Goal: Information Seeking & Learning: Learn about a topic

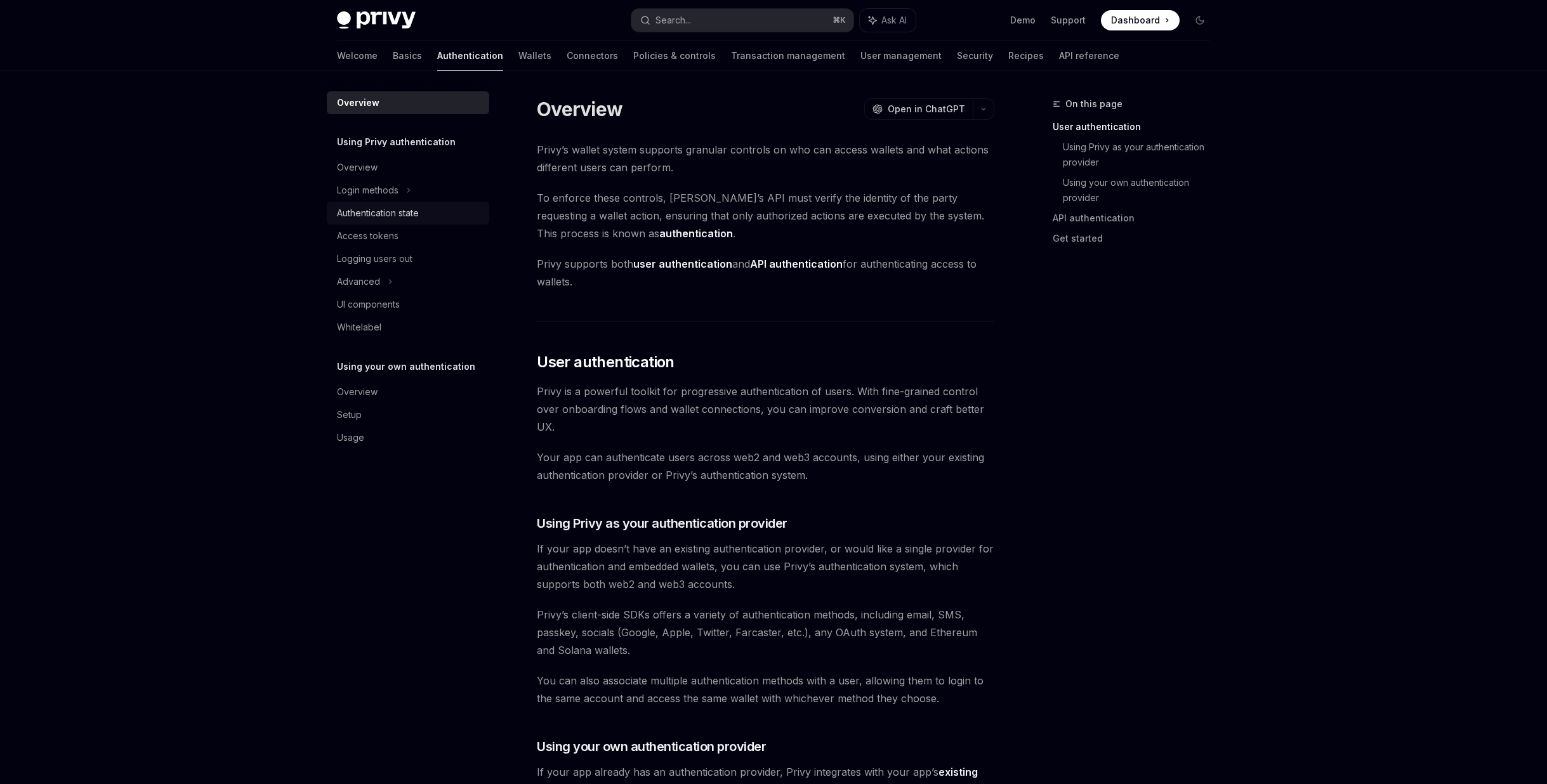
scroll to position [1806, 0]
click at [394, 226] on link "Access tokens" at bounding box center [407, 236] width 162 height 23
type textarea "*"
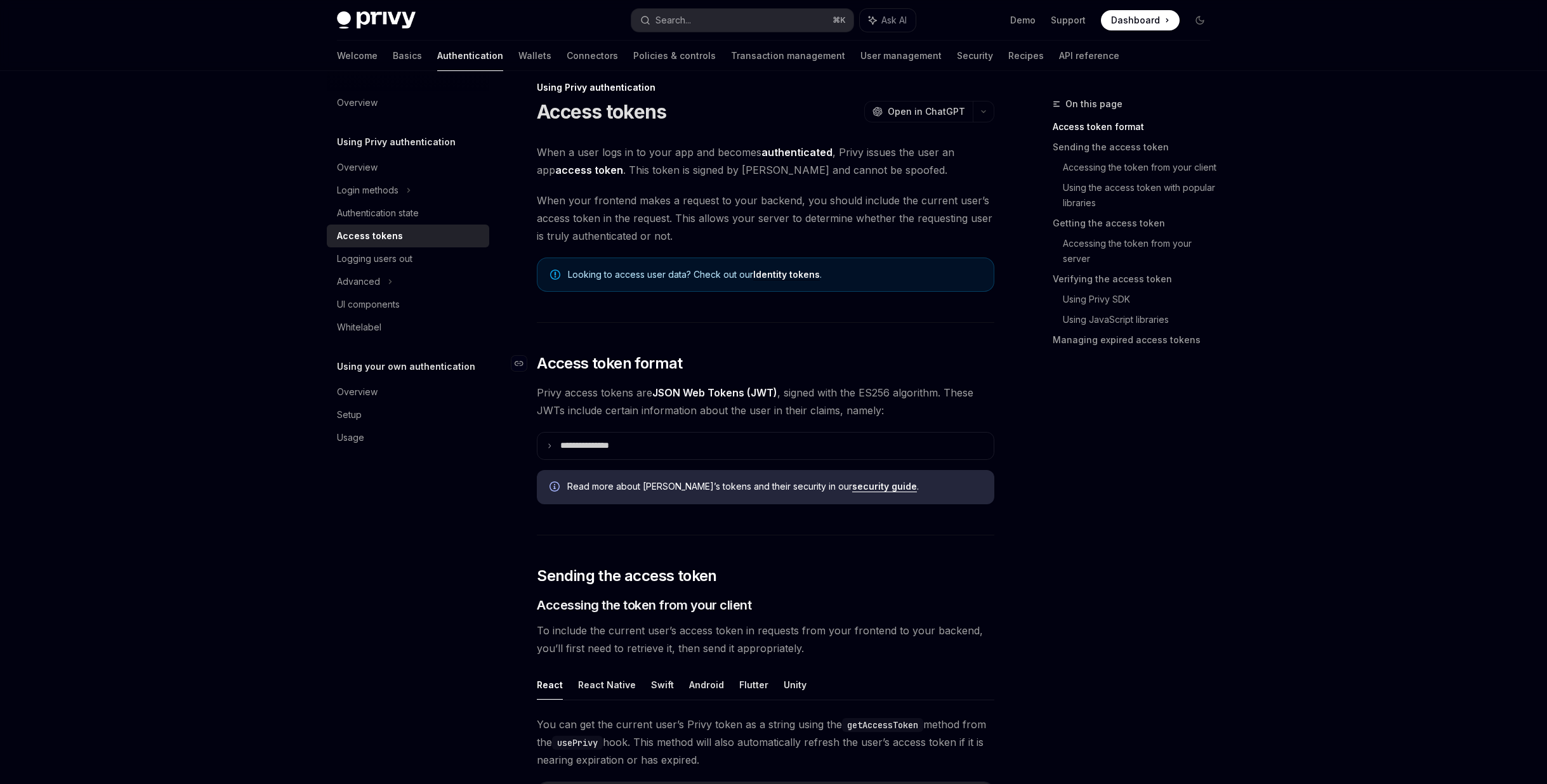
scroll to position [17, 0]
click at [601, 441] on p "**********" at bounding box center [595, 444] width 69 height 11
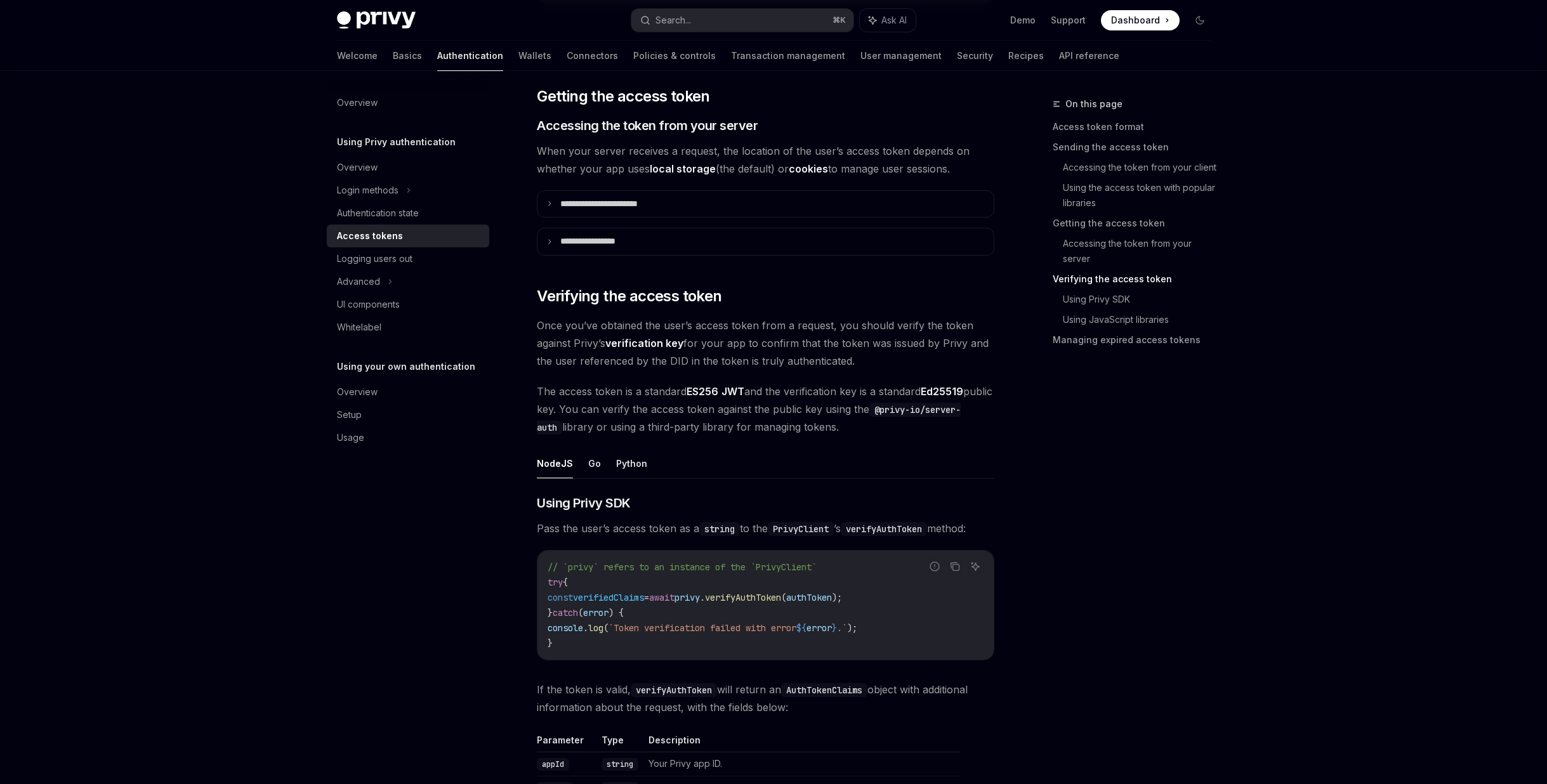
scroll to position [1841, 0]
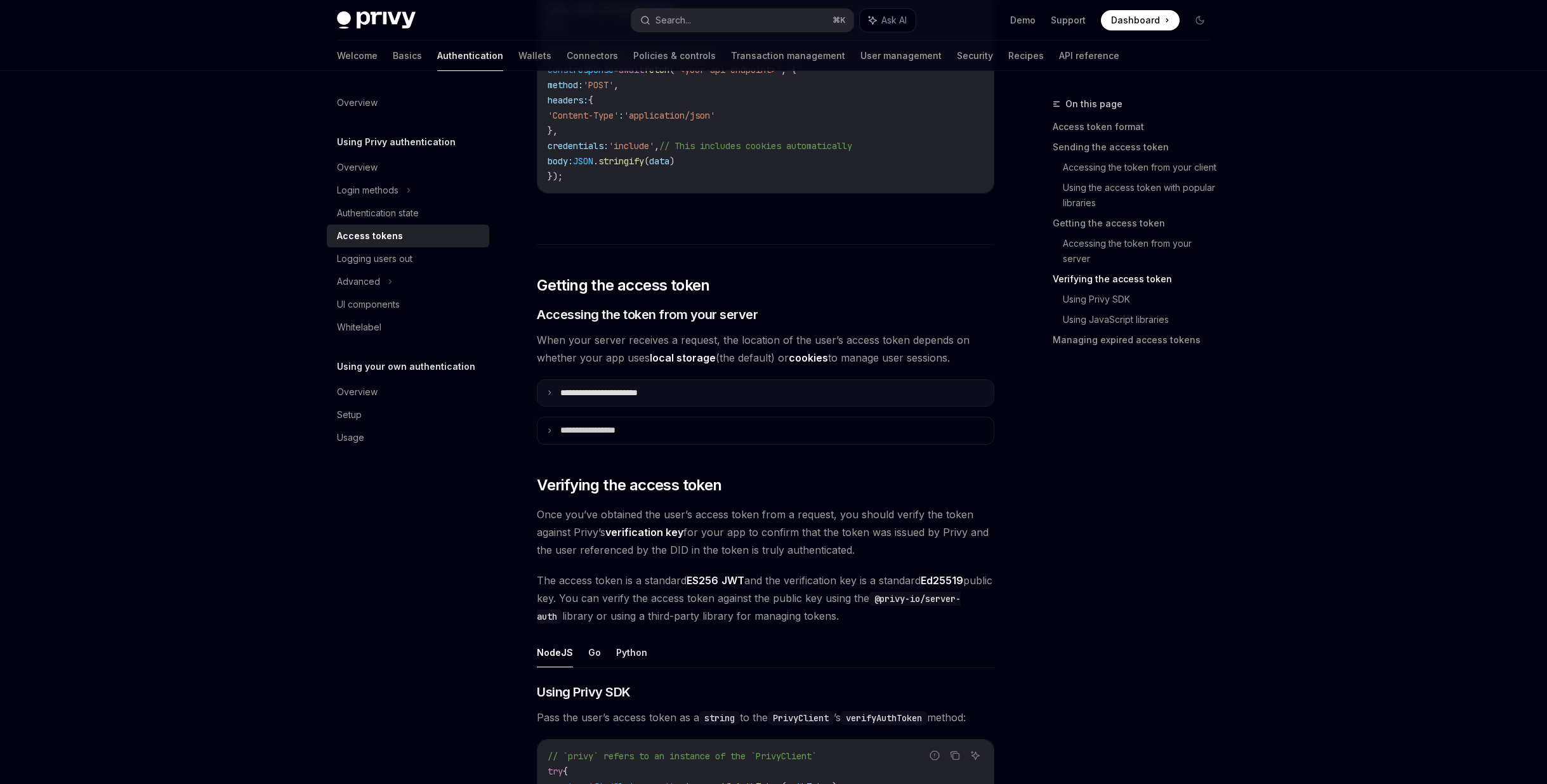
click at [788, 397] on summary "**********" at bounding box center [765, 393] width 456 height 27
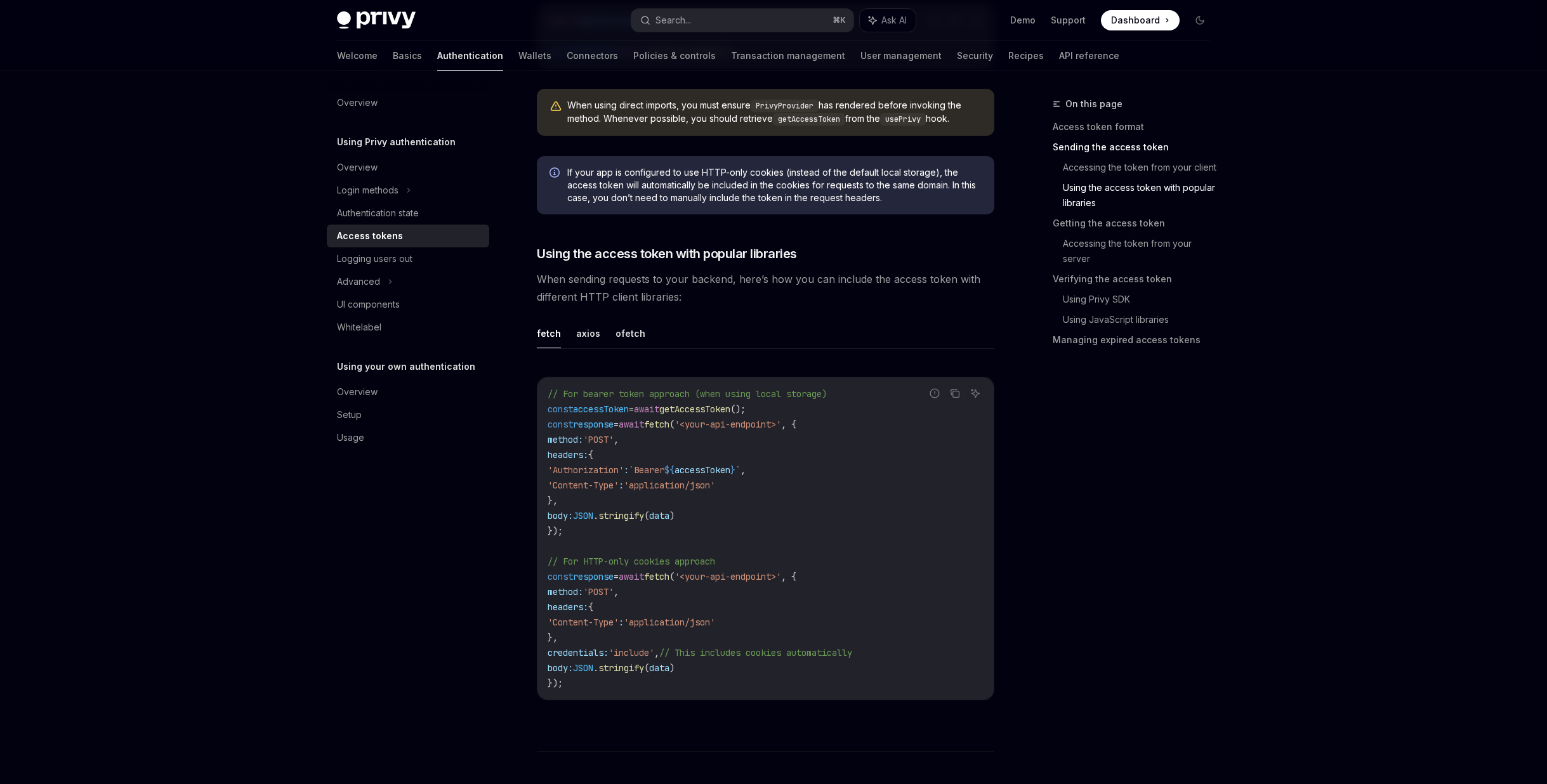
scroll to position [1103, 0]
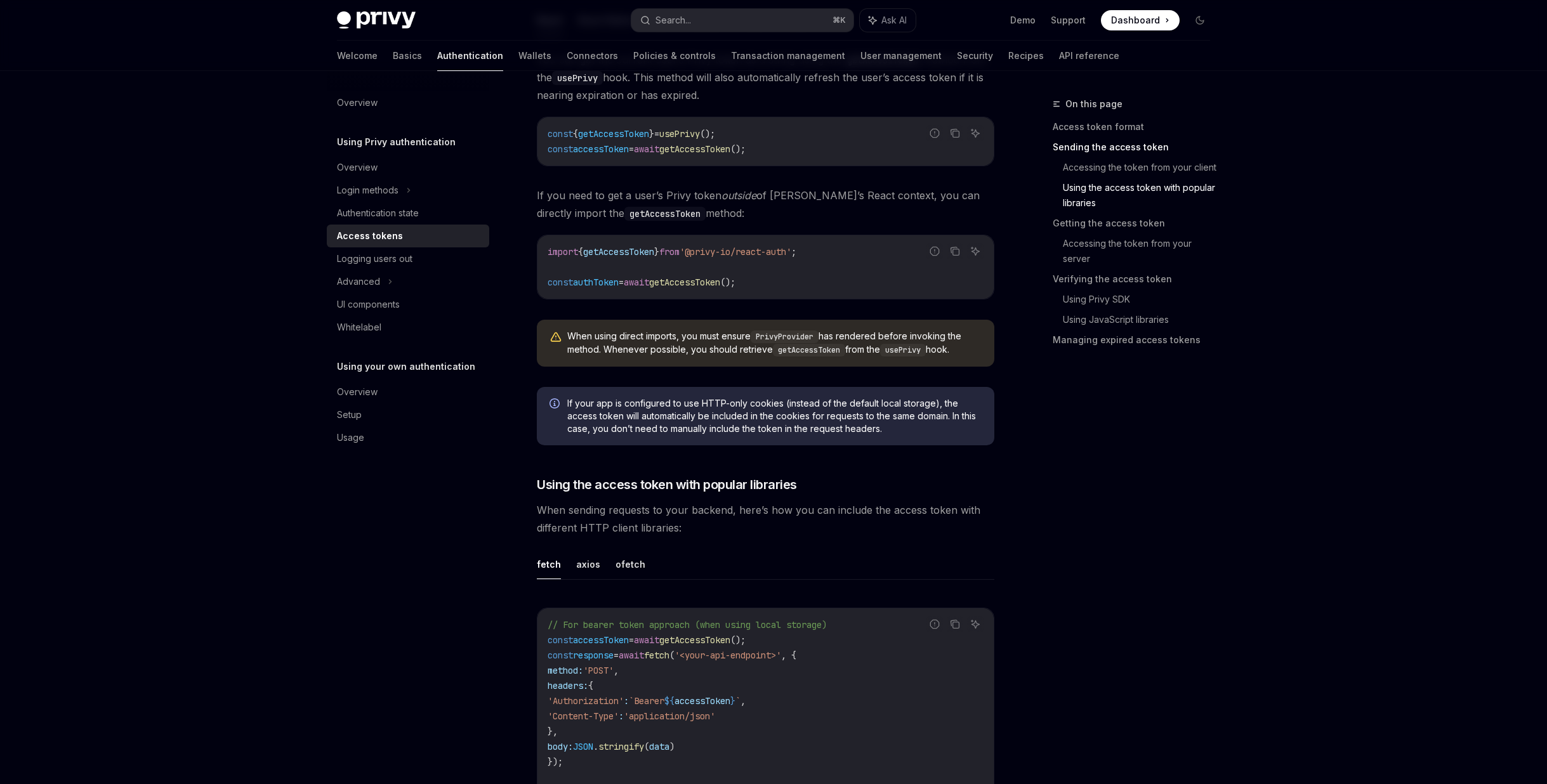
click at [733, 3] on div "Privy Docs home page Search... ⌘ K Ask AI Demo Support Dashboard Dashboard Sear…" at bounding box center [773, 20] width 873 height 41
click at [720, 23] on button "Search... ⌘ K" at bounding box center [742, 20] width 222 height 23
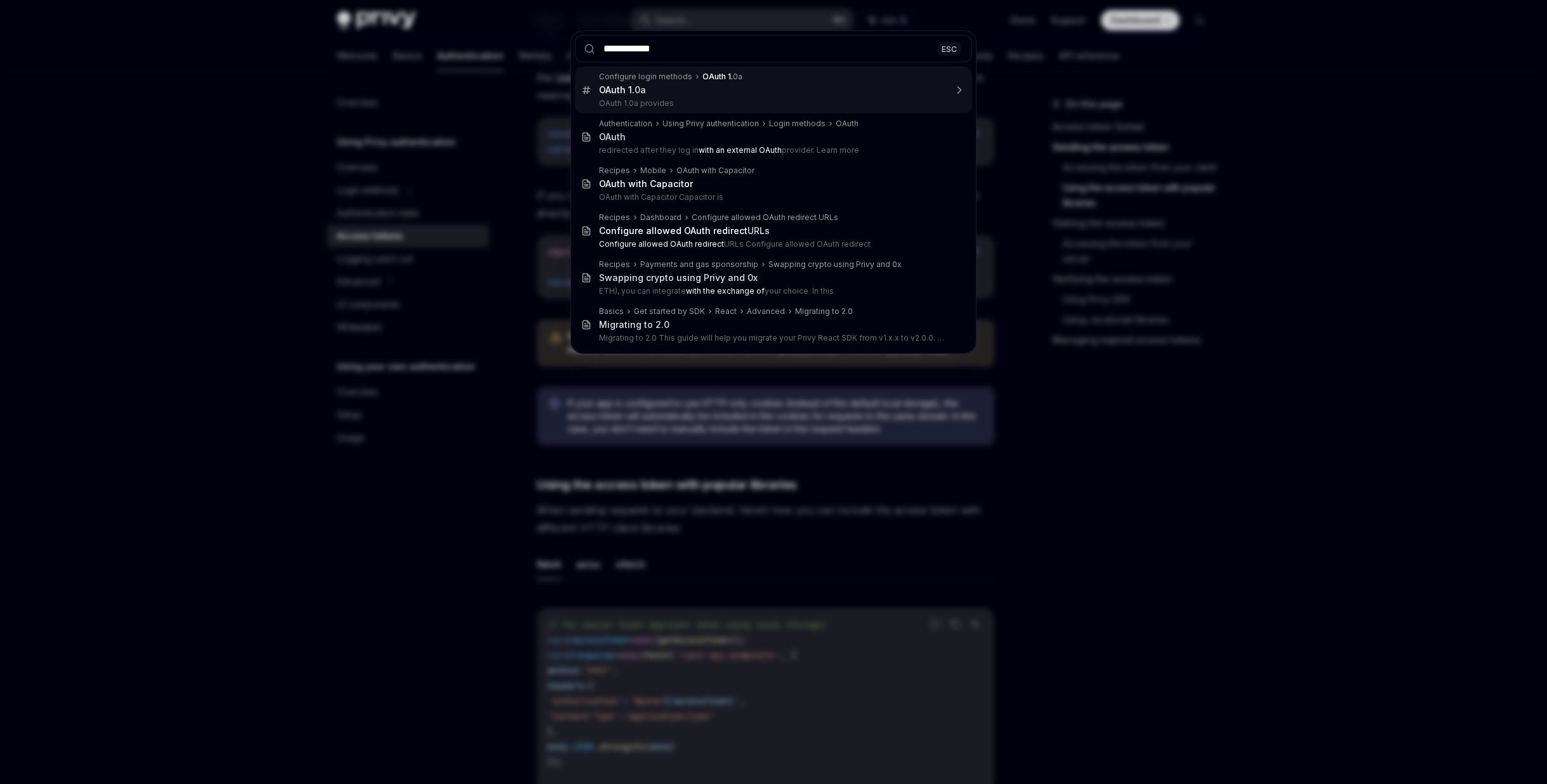
type input "**********"
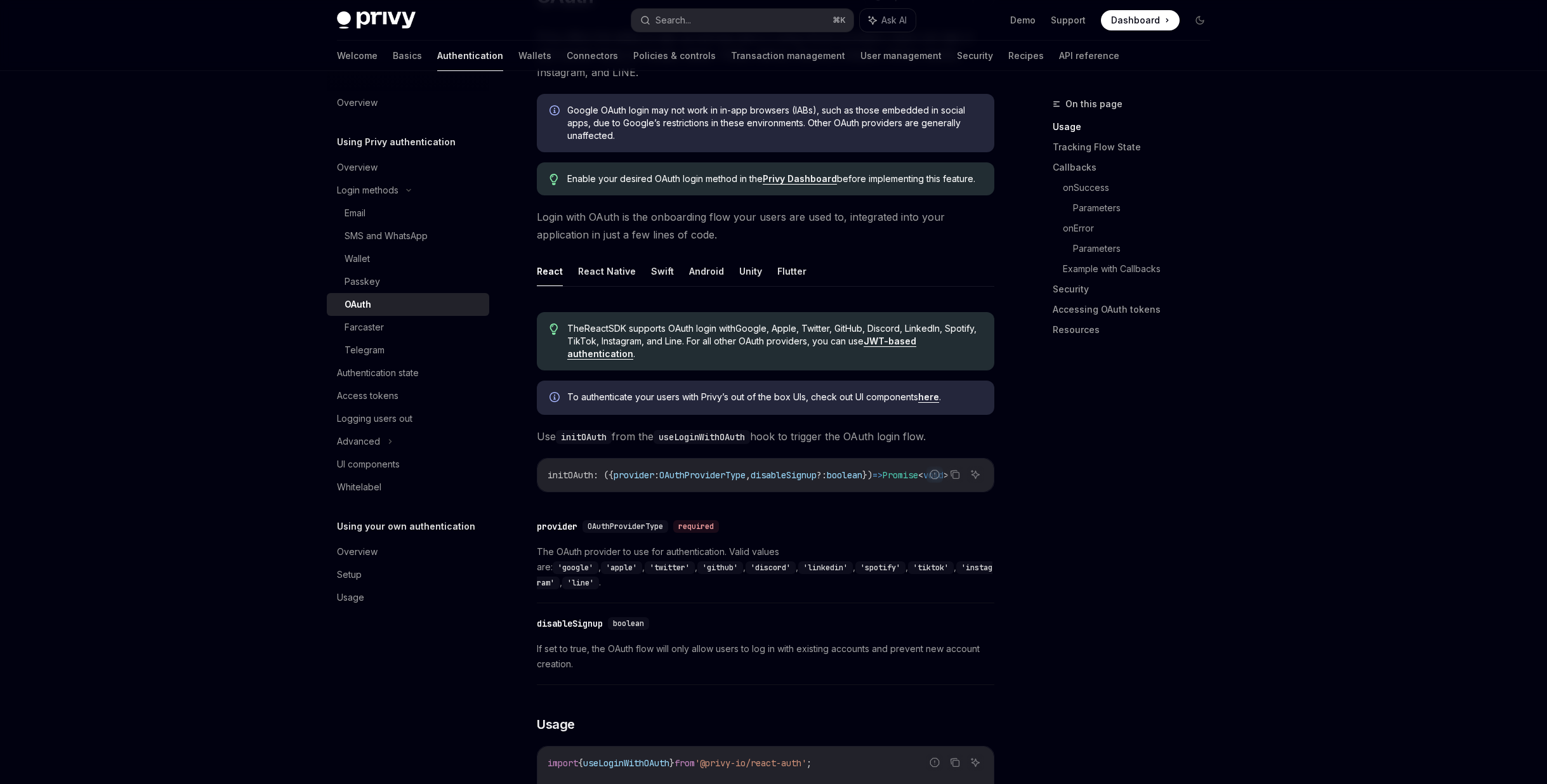
scroll to position [144, 0]
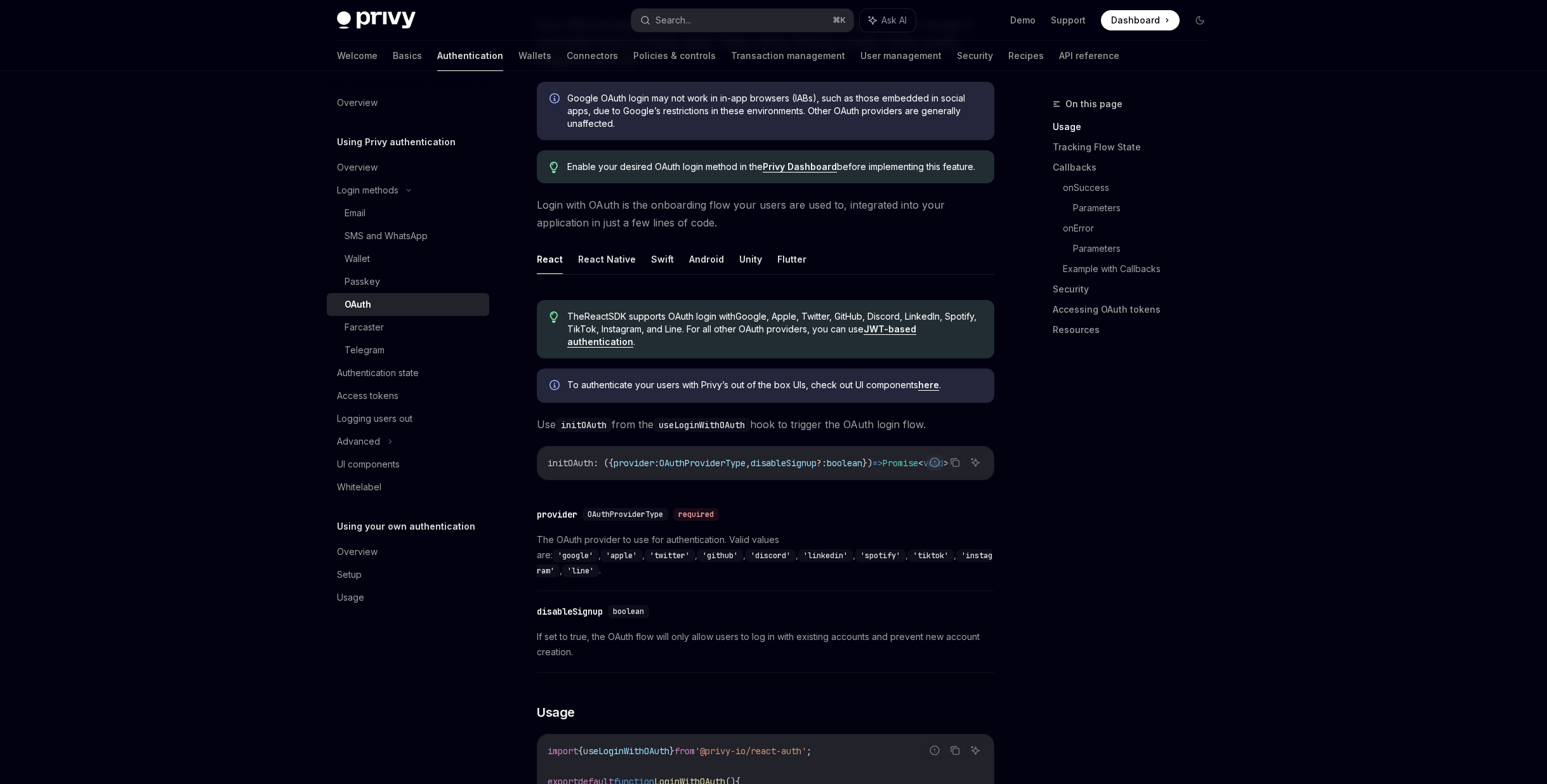
click at [392, 376] on div "Authentication state" at bounding box center [378, 373] width 81 height 16
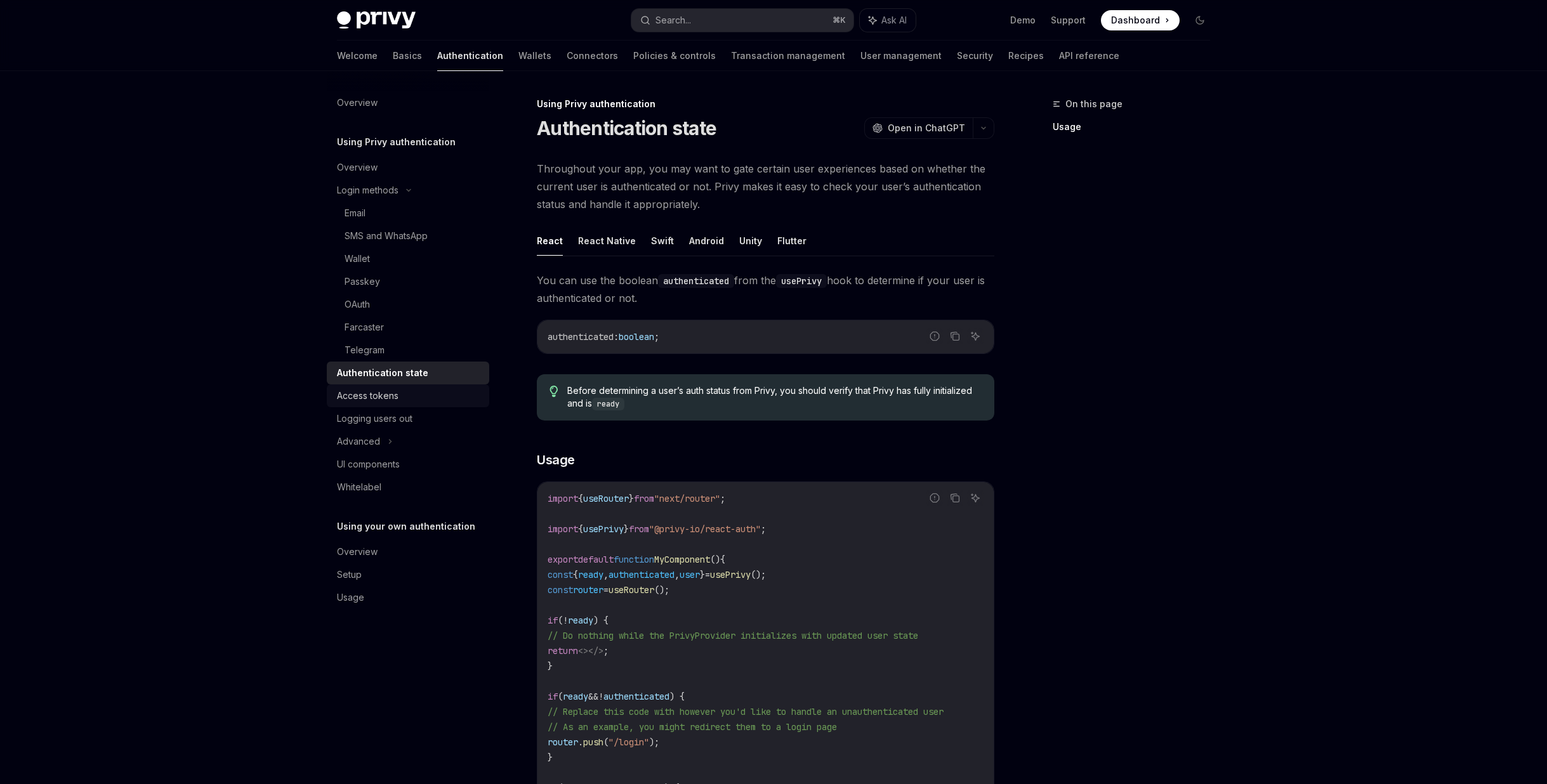
click at [391, 406] on link "Access tokens" at bounding box center [407, 396] width 162 height 23
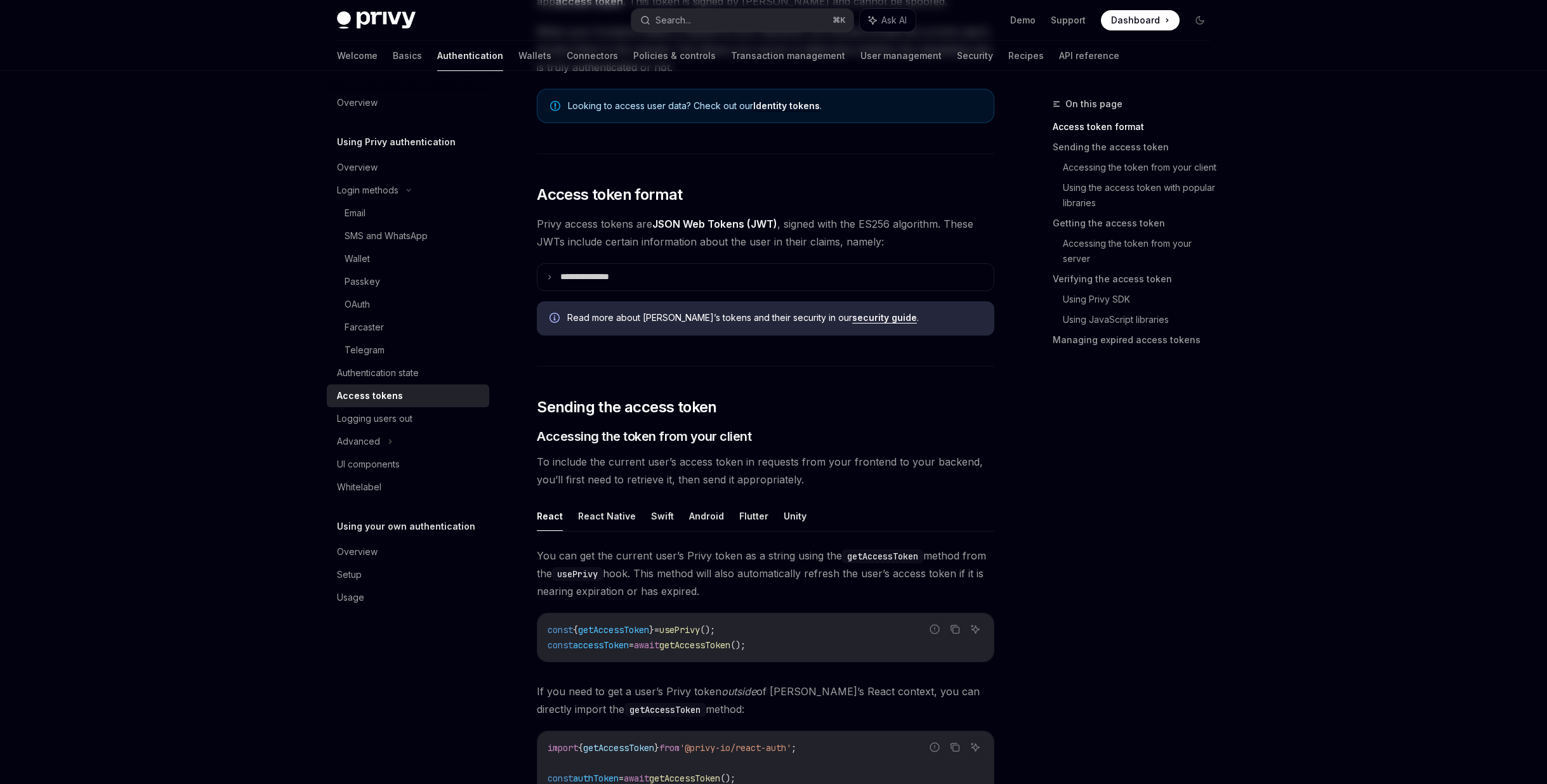
scroll to position [202, 0]
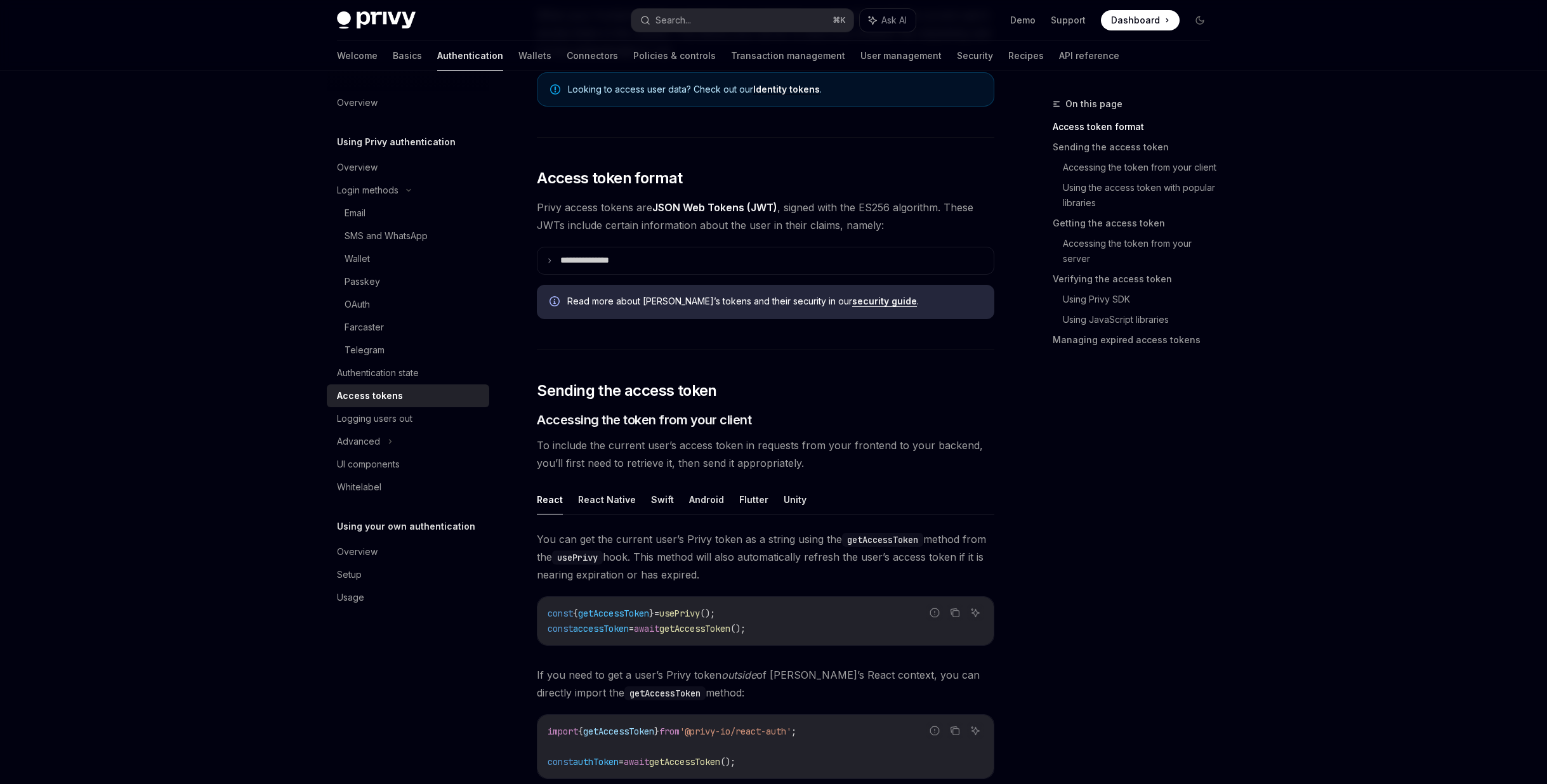
click at [852, 307] on link "security guide" at bounding box center [884, 301] width 65 height 11
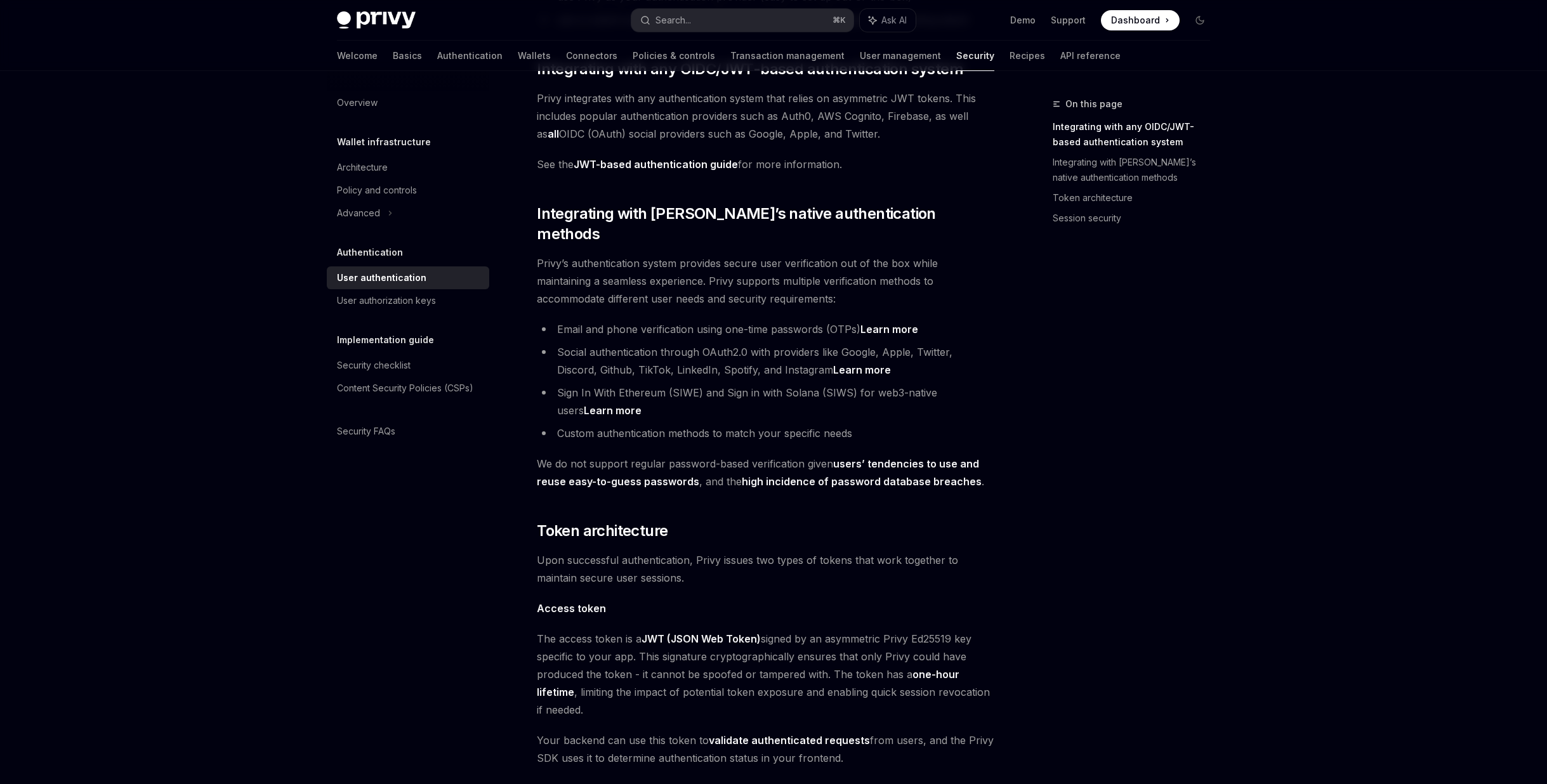
scroll to position [240, 0]
click at [833, 361] on link "Learn more" at bounding box center [861, 367] width 58 height 13
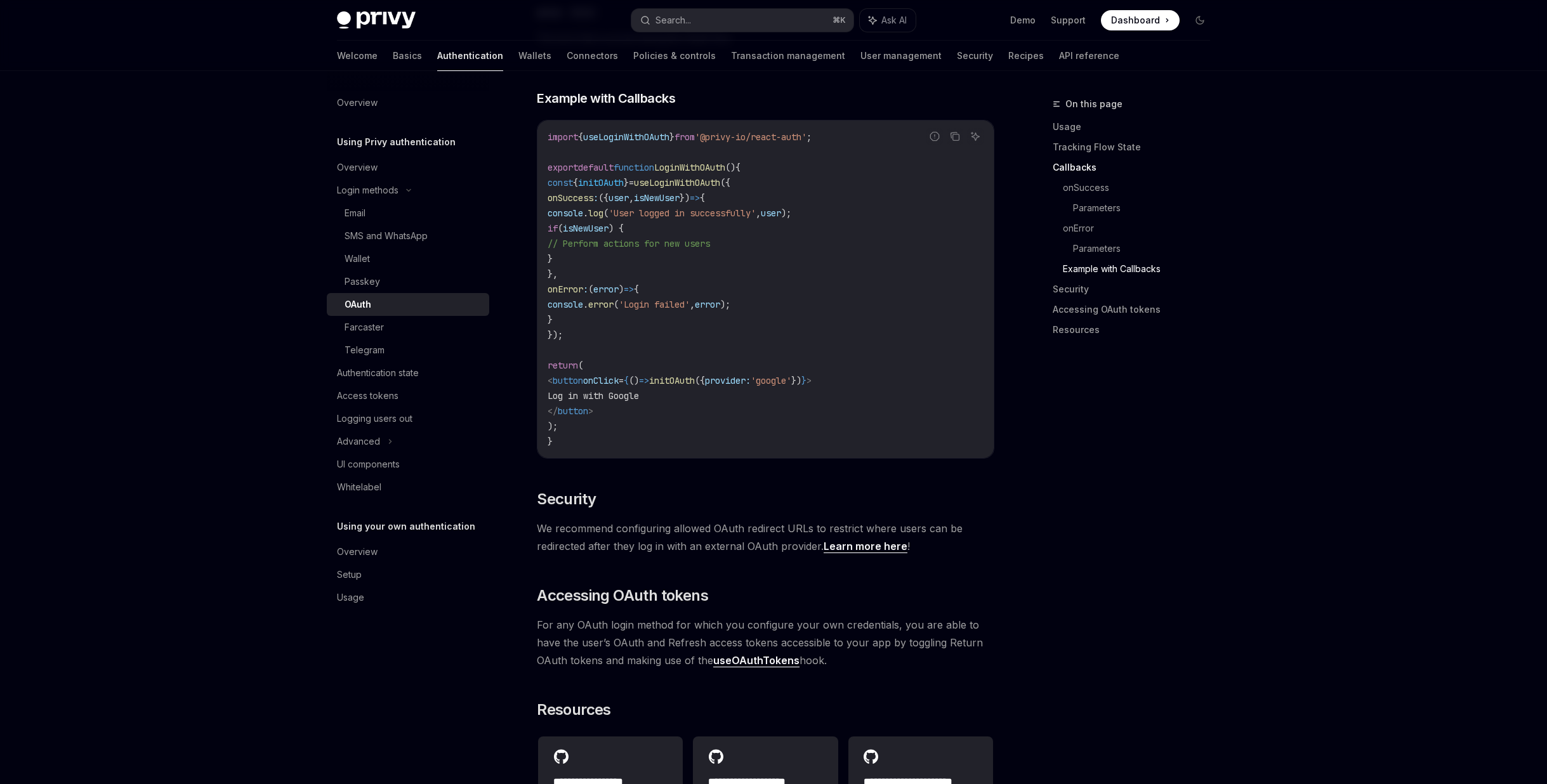
scroll to position [2562, 0]
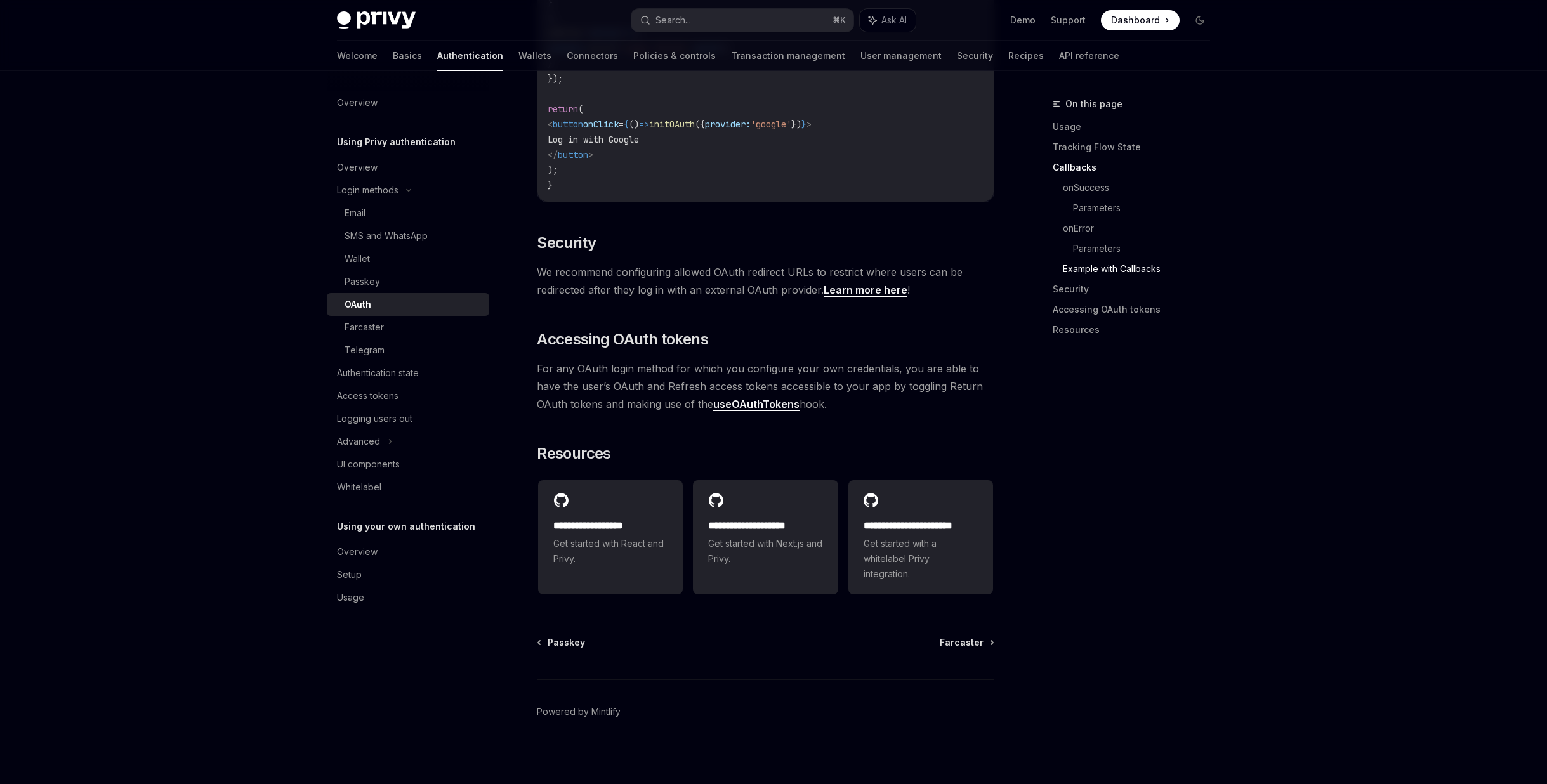
click at [730, 405] on link "useOAuthTokens" at bounding box center [757, 404] width 87 height 13
type textarea "*"
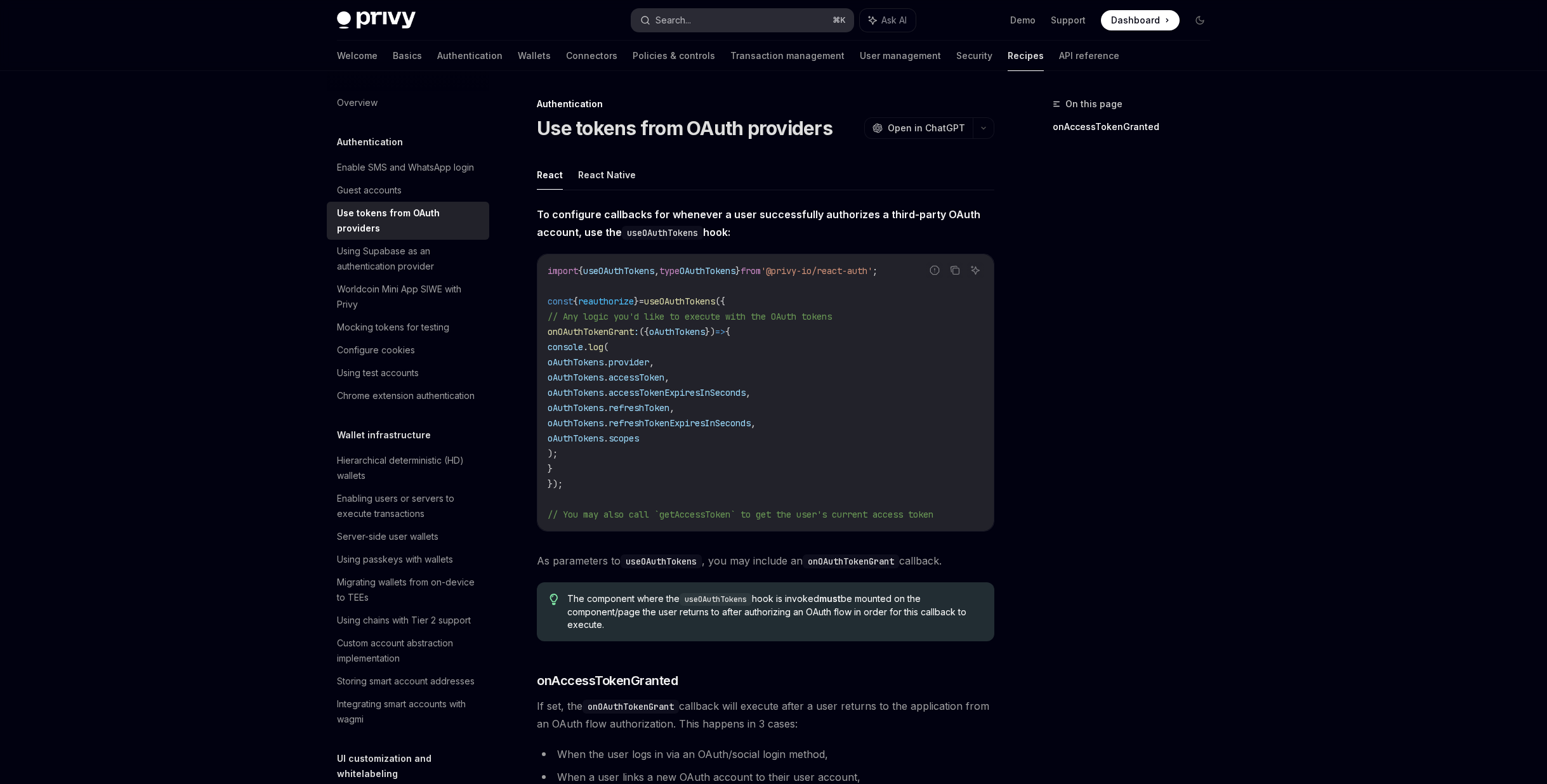
click at [724, 24] on button "Search... ⌘ K" at bounding box center [742, 20] width 222 height 23
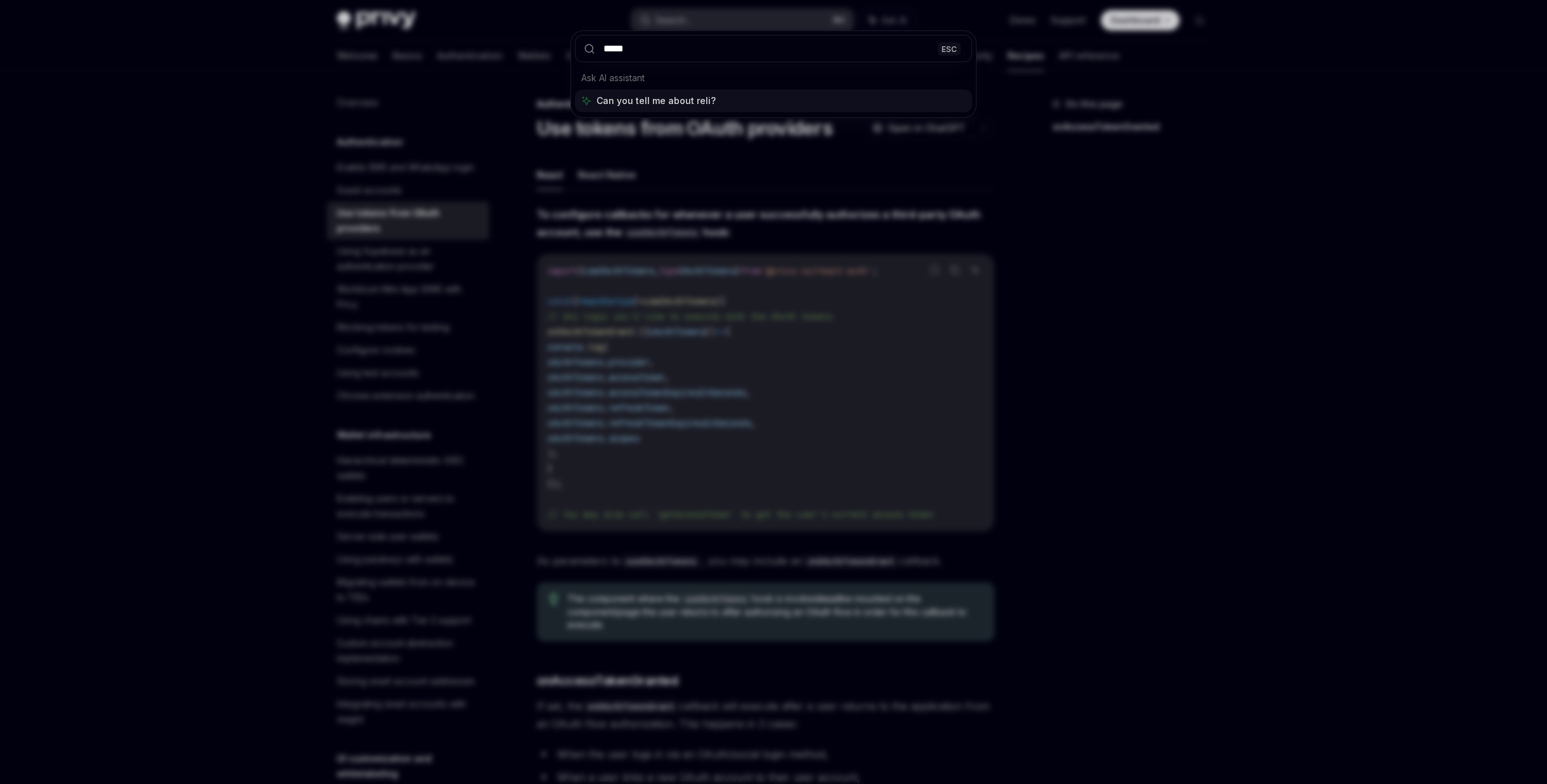
type input "******"
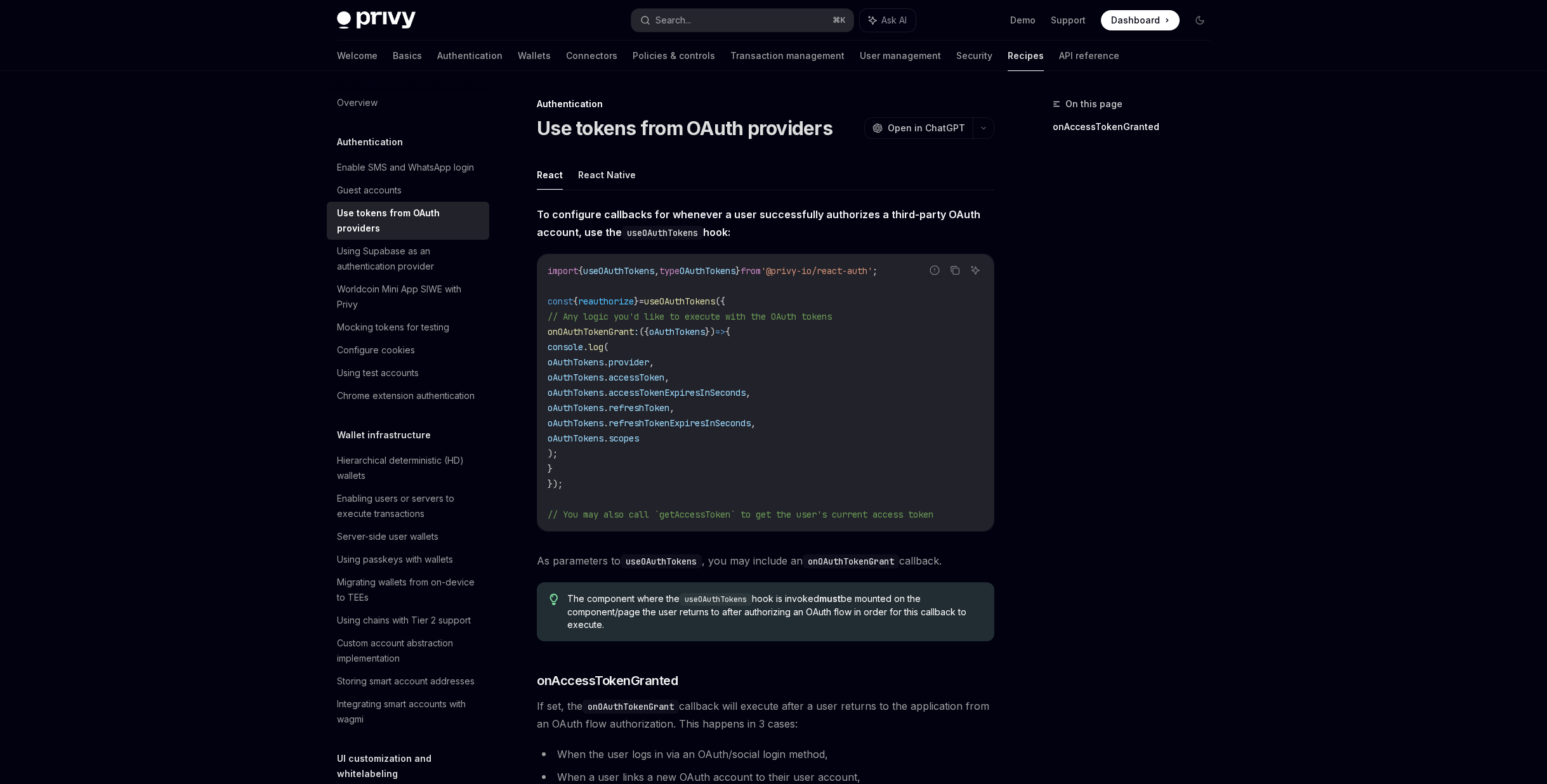
type textarea "*"
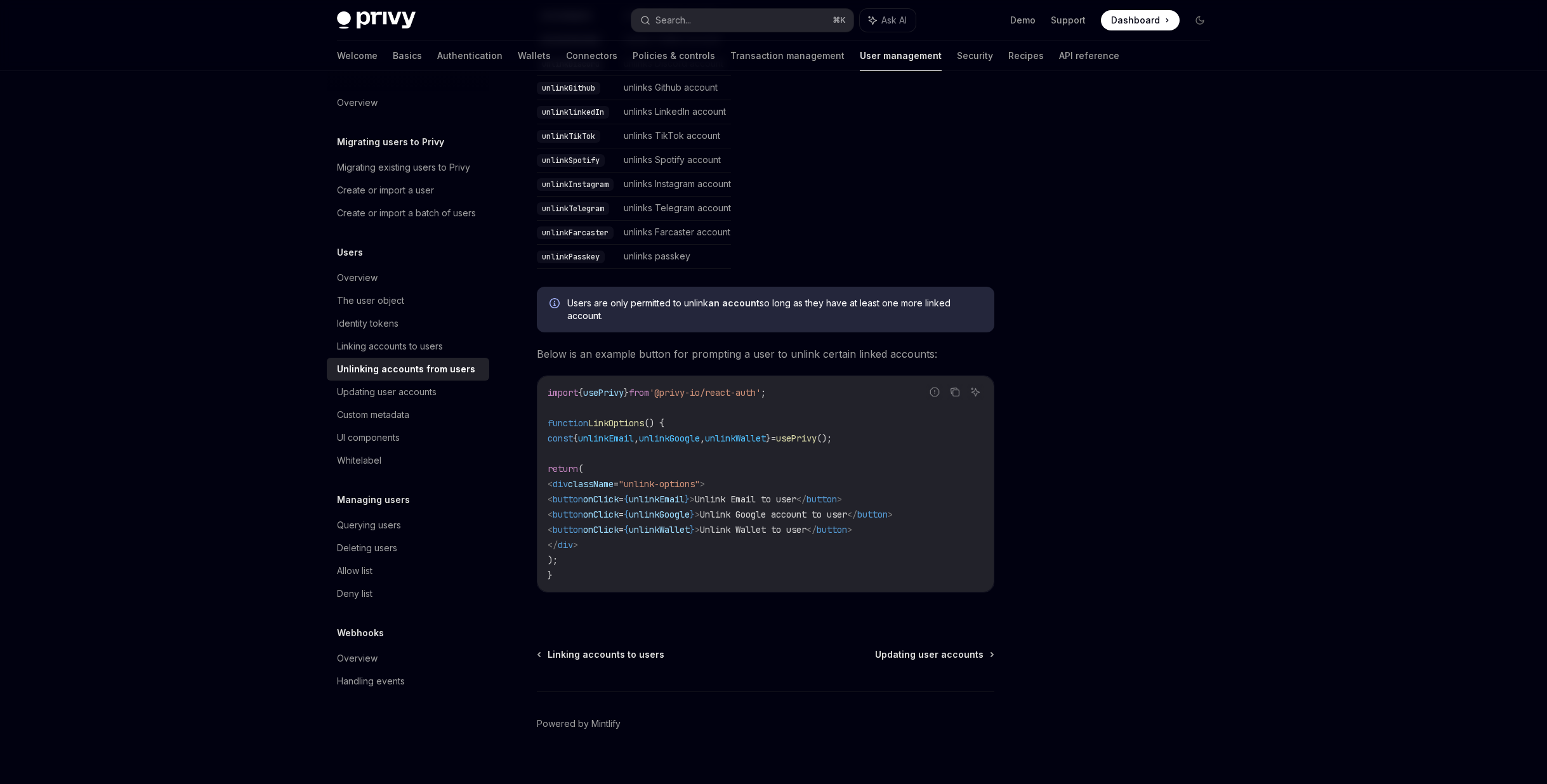
scroll to position [489, 0]
